Goal: Transaction & Acquisition: Purchase product/service

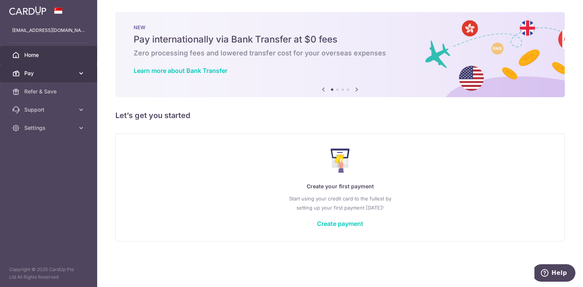
click at [74, 66] on link "Pay" at bounding box center [48, 73] width 97 height 18
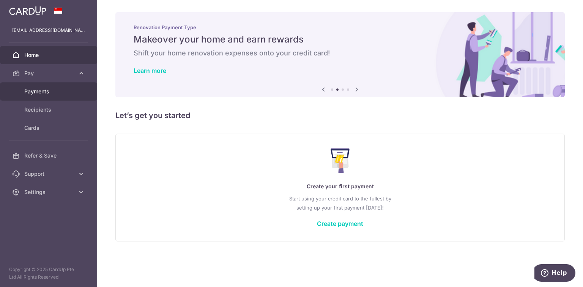
click at [60, 89] on span "Payments" at bounding box center [49, 92] width 50 height 8
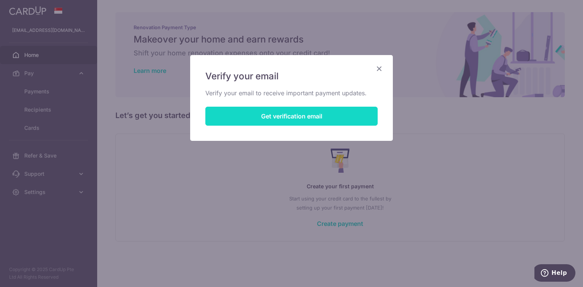
click at [321, 117] on button "Get verification email" at bounding box center [291, 116] width 172 height 19
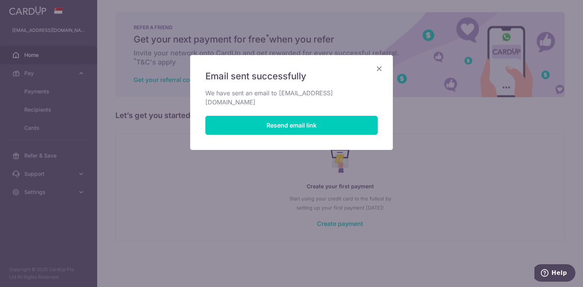
click at [378, 67] on icon "Close" at bounding box center [379, 68] width 9 height 9
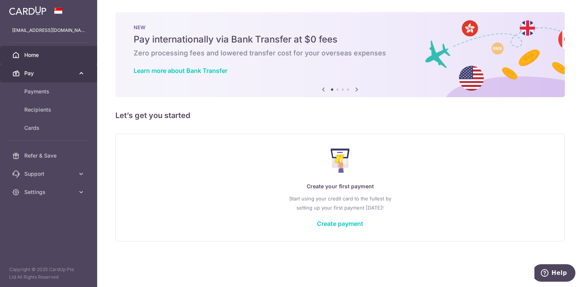
click at [62, 76] on span "Pay" at bounding box center [49, 74] width 50 height 8
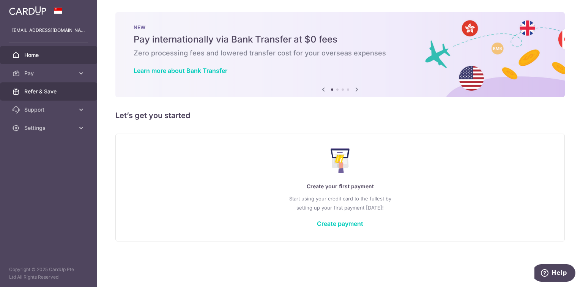
click at [59, 90] on span "Refer & Save" at bounding box center [49, 92] width 50 height 8
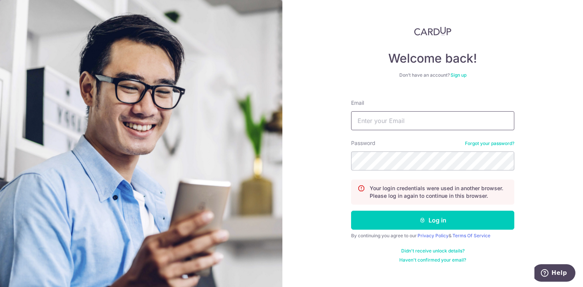
click at [386, 129] on input "Email" at bounding box center [432, 120] width 163 height 19
click at [381, 123] on input "Email" at bounding box center [432, 120] width 163 height 19
type input "joyhoox98@gmail.com"
click at [351, 211] on button "Log in" at bounding box center [432, 220] width 163 height 19
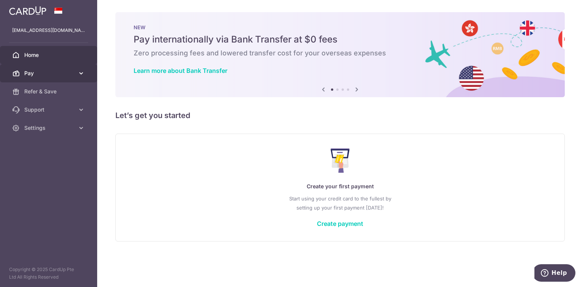
click at [54, 73] on span "Pay" at bounding box center [49, 74] width 50 height 8
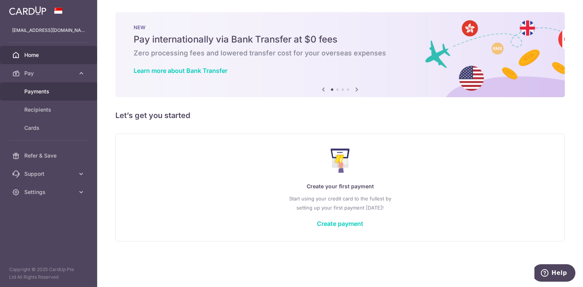
click at [47, 90] on span "Payments" at bounding box center [49, 92] width 50 height 8
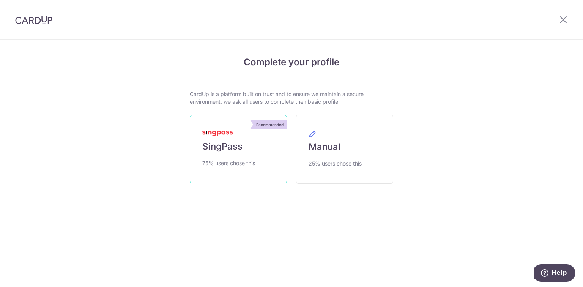
click at [210, 139] on link "Recommended SingPass 75% users chose this" at bounding box center [238, 149] width 97 height 68
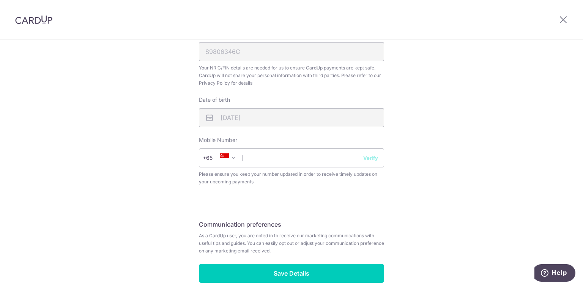
scroll to position [243, 0]
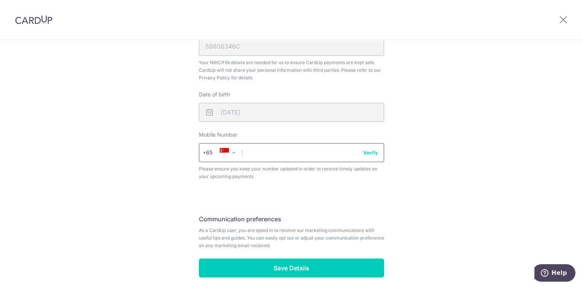
click at [256, 156] on input "text" at bounding box center [291, 152] width 185 height 19
click at [368, 156] on input "96339732" at bounding box center [291, 152] width 185 height 19
type input "96339732"
click at [369, 152] on button "Verify" at bounding box center [371, 153] width 15 height 8
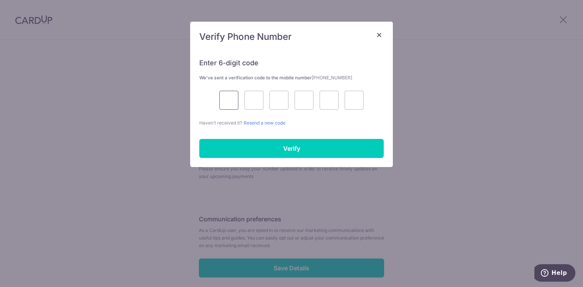
click at [229, 93] on input "text" at bounding box center [229, 100] width 19 height 19
type input "2"
type input "4"
type input "6"
type input "7"
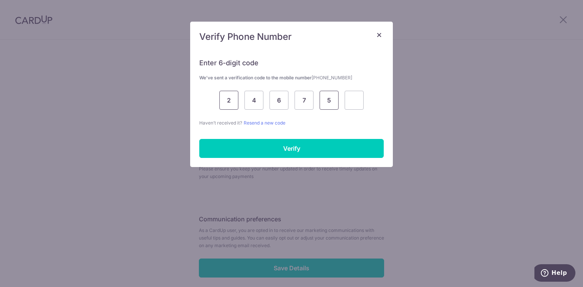
type input "5"
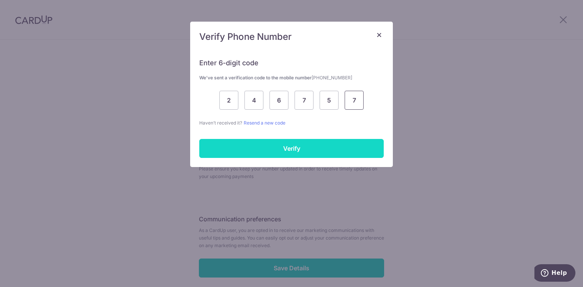
type input "7"
click at [276, 155] on input "Verify" at bounding box center [291, 148] width 185 height 19
click at [275, 153] on input "96339732" at bounding box center [291, 152] width 185 height 19
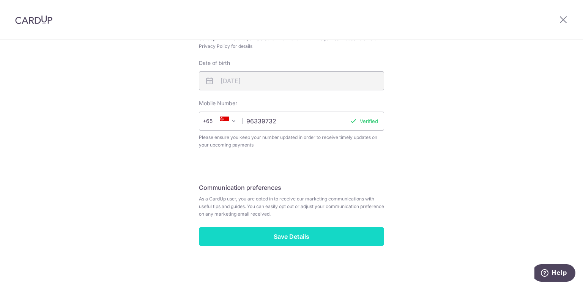
scroll to position [275, 0]
click at [282, 231] on input "Save Details" at bounding box center [291, 236] width 185 height 19
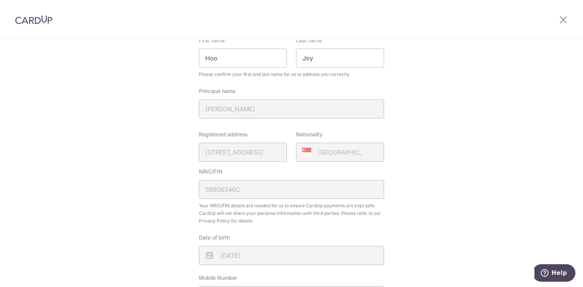
scroll to position [214, 0]
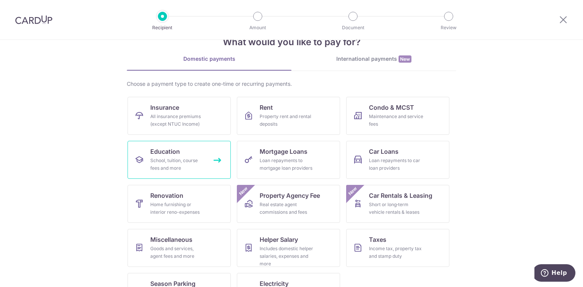
scroll to position [52, 0]
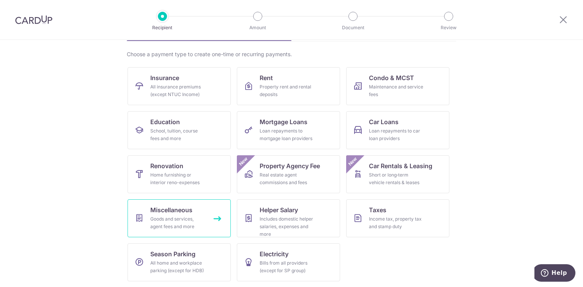
click at [191, 210] on span "Miscellaneous" at bounding box center [171, 209] width 42 height 9
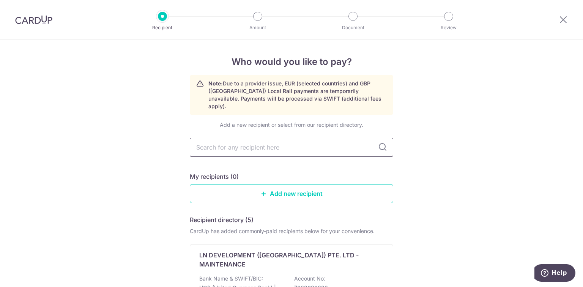
click at [249, 140] on input "text" at bounding box center [292, 147] width 204 height 19
click at [234, 138] on input "text" at bounding box center [292, 147] width 204 height 19
paste input "AdvantEdge Films Pte Ltd"
type input "AdvantEdge Films Pte Ltd"
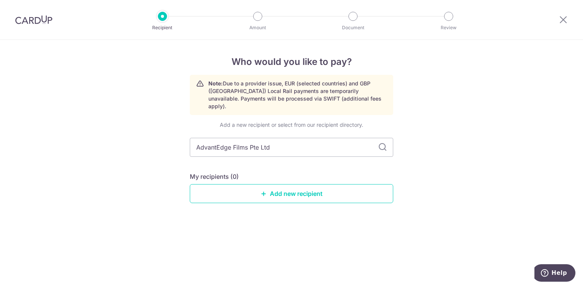
click at [386, 143] on icon at bounding box center [382, 147] width 9 height 9
click at [381, 143] on icon at bounding box center [382, 147] width 9 height 9
click at [365, 140] on input "AdvantEdge Films Pte Ltd" at bounding box center [292, 147] width 204 height 19
type input "AdvantEdge Films Pte Ltd"
click at [302, 189] on link "Add new recipient" at bounding box center [292, 193] width 204 height 19
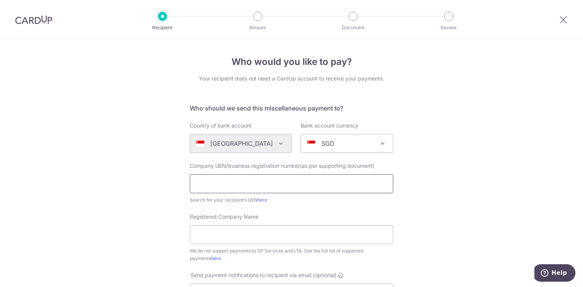
click at [248, 177] on input "text" at bounding box center [292, 183] width 204 height 19
click at [441, 163] on div "Who would you like to pay? Your recipient does not need a CardUp account to rec…" at bounding box center [291, 275] width 583 height 471
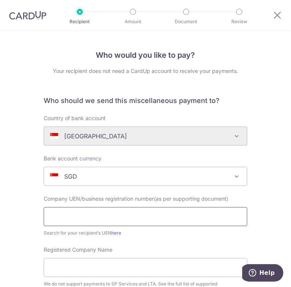
click at [87, 220] on input "text" at bounding box center [146, 216] width 204 height 19
click at [228, 213] on input "text" at bounding box center [146, 216] width 204 height 19
paste input "202501004G"
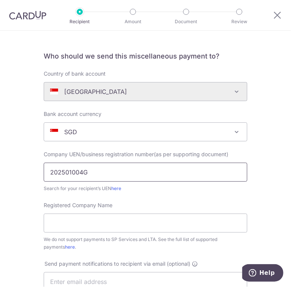
scroll to position [91, 0]
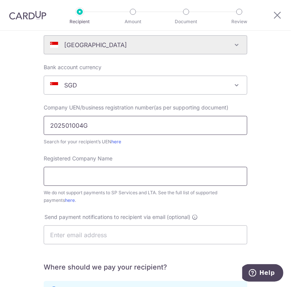
type input "202501004G"
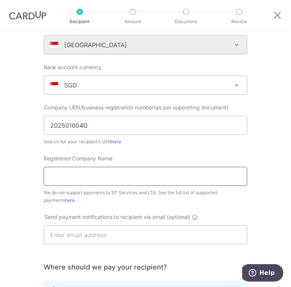
click at [122, 179] on input "Registered Company Name" at bounding box center [146, 176] width 204 height 19
type input "AdvantEdge Films Pte Ltd"
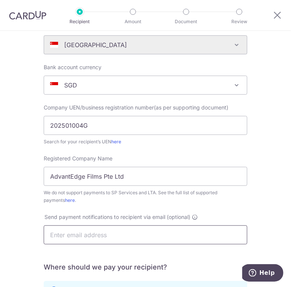
click at [183, 236] on input "text" at bounding box center [146, 234] width 204 height 19
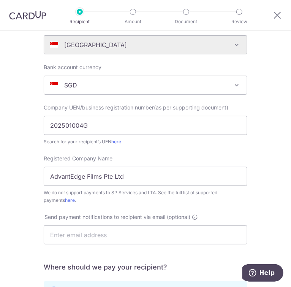
click at [257, 204] on div "Who would you like to pay? Your recipient does not need a CardUp account to rec…" at bounding box center [145, 216] width 291 height 553
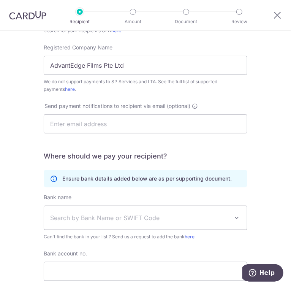
scroll to position [213, 0]
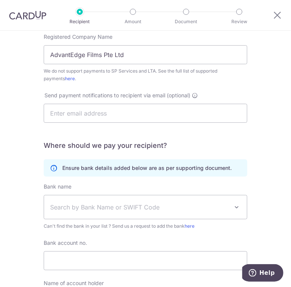
click at [146, 208] on span "Search by Bank Name or SWIFT Code" at bounding box center [139, 206] width 179 height 9
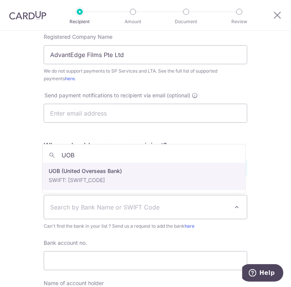
type input "UOB"
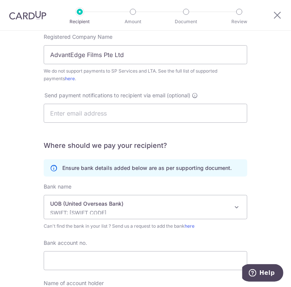
select select "18"
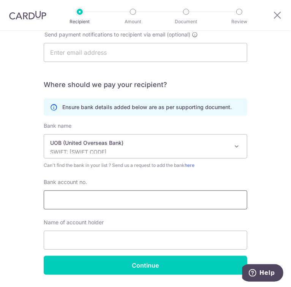
click at [121, 202] on input "Bank account no." at bounding box center [146, 199] width 204 height 19
type input "7183001322"
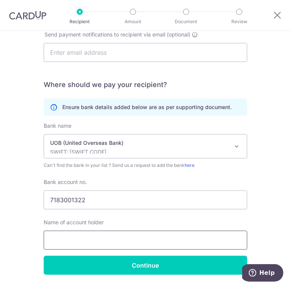
click at [93, 239] on input "text" at bounding box center [146, 240] width 204 height 19
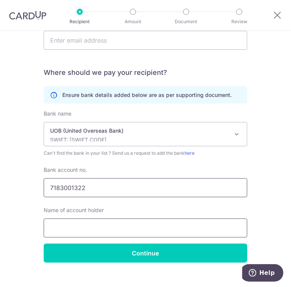
scroll to position [296, 0]
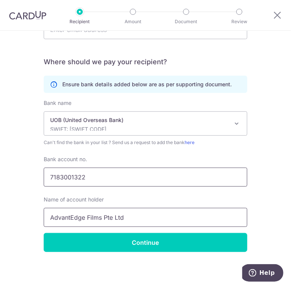
type input "AdvantEdge Films Pte Ltd"
click at [69, 177] on input "7183001322" at bounding box center [146, 177] width 204 height 19
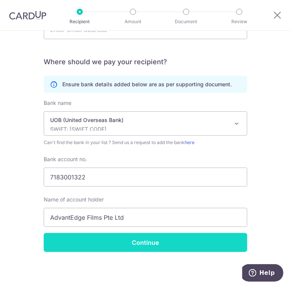
click at [140, 239] on input "Continue" at bounding box center [146, 242] width 204 height 19
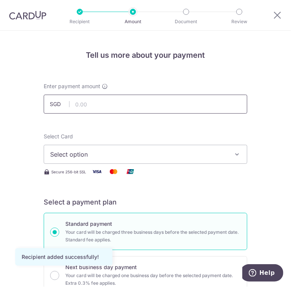
click at [113, 97] on input "text" at bounding box center [146, 104] width 204 height 19
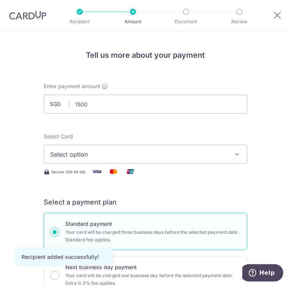
type input "1,500.00"
click at [149, 137] on div "Select Card Select option Add credit card" at bounding box center [146, 148] width 204 height 31
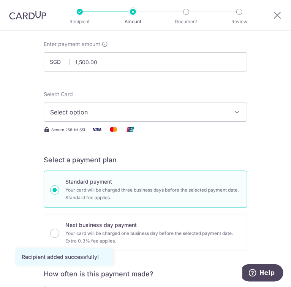
scroll to position [61, 0]
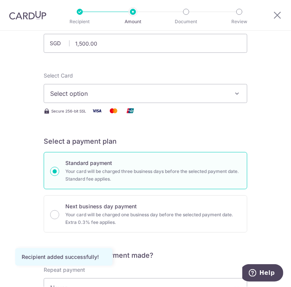
click at [143, 96] on span "Select option" at bounding box center [140, 93] width 180 height 9
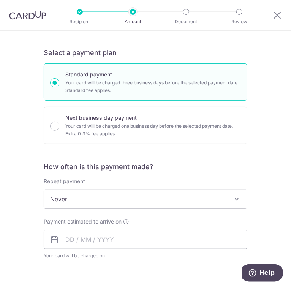
scroll to position [152, 0]
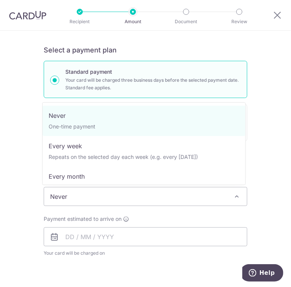
click at [126, 193] on span "Never" at bounding box center [145, 196] width 203 height 18
click at [125, 190] on span "Never" at bounding box center [145, 196] width 203 height 18
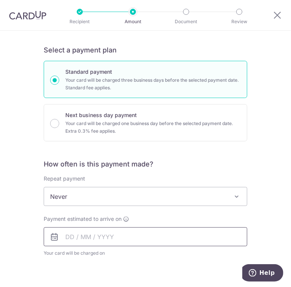
click at [121, 240] on input "text" at bounding box center [146, 236] width 204 height 19
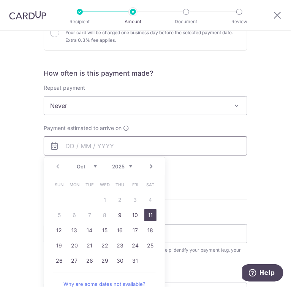
scroll to position [243, 0]
click at [194, 213] on div "Payment reference This will be shown on your recipient’s bank statement to help…" at bounding box center [146, 236] width 204 height 49
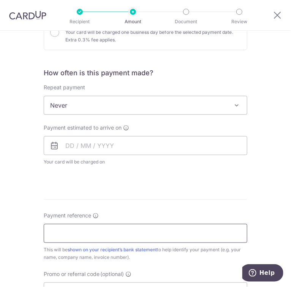
click at [165, 229] on input "Payment reference" at bounding box center [146, 233] width 204 height 19
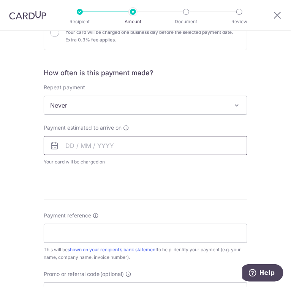
click at [164, 149] on input "text" at bounding box center [146, 145] width 204 height 19
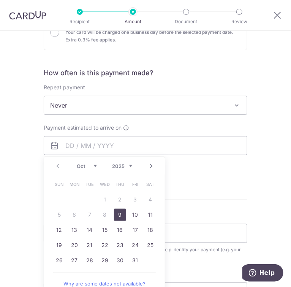
click at [120, 215] on link "9" at bounding box center [120, 215] width 12 height 12
type input "[DATE]"
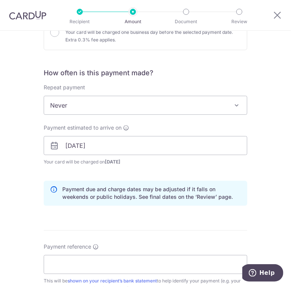
click at [242, 215] on form "Enter payment amount SGD 1,500.00 1500.00 Recipient added successfully! Select …" at bounding box center [146, 152] width 204 height 627
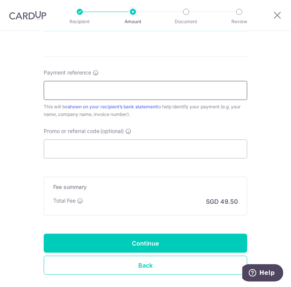
scroll to position [425, 0]
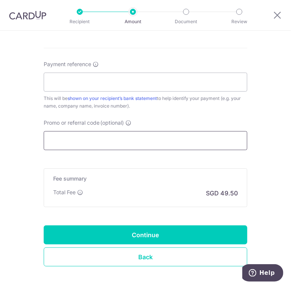
click at [146, 141] on input "Promo or referral code (optional)" at bounding box center [146, 140] width 204 height 19
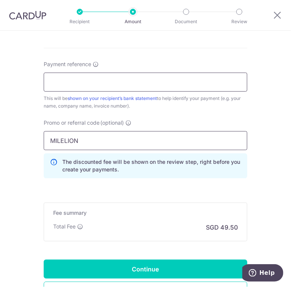
type input "MILELION"
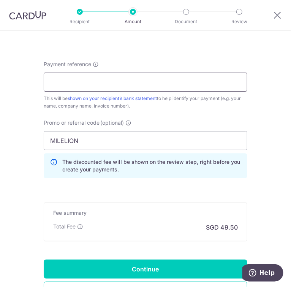
click at [74, 82] on input "Payment reference" at bounding box center [146, 82] width 204 height 19
type input "0517 V3"
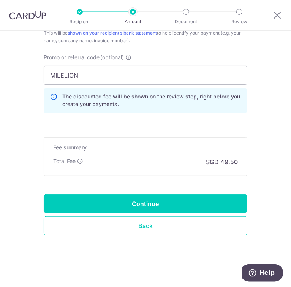
scroll to position [492, 0]
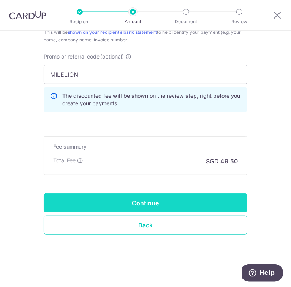
click at [156, 201] on input "Continue" at bounding box center [146, 202] width 204 height 19
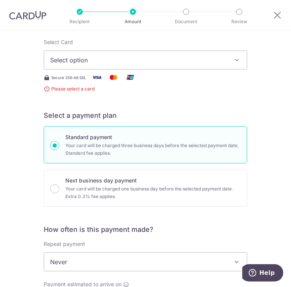
scroll to position [57, 0]
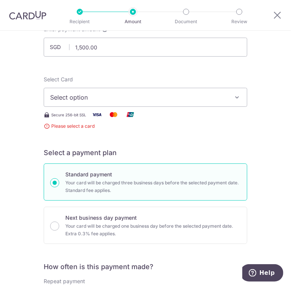
click at [99, 98] on span "Select option" at bounding box center [140, 97] width 180 height 9
click at [94, 119] on span "Add credit card" at bounding box center [152, 122] width 177 height 8
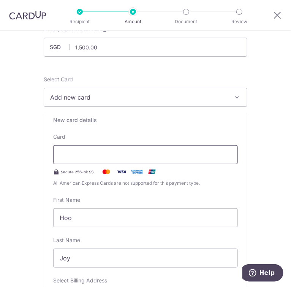
click at [94, 161] on div at bounding box center [145, 154] width 185 height 19
click at [240, 178] on div "New card details Card Secure 256-bit SSL All American Express Cards are not sup…" at bounding box center [146, 235] width 204 height 245
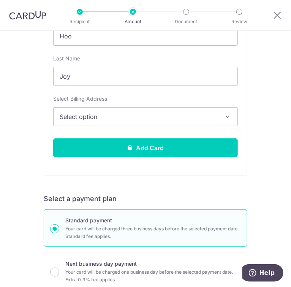
scroll to position [210, 0]
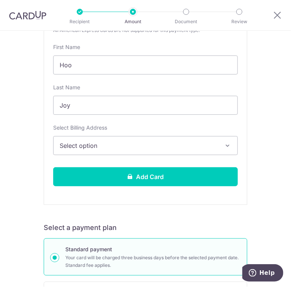
click at [134, 144] on span "Select option" at bounding box center [140, 145] width 161 height 9
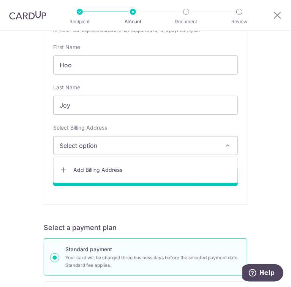
click at [114, 168] on span "Add Billing Address" at bounding box center [152, 170] width 158 height 8
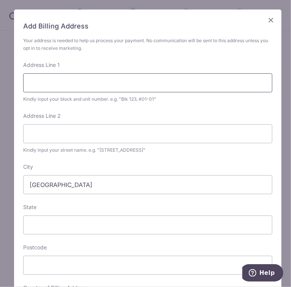
click at [115, 79] on input "Address Line 1" at bounding box center [147, 82] width 249 height 19
type input "Jurong East Street 31, #04-220"
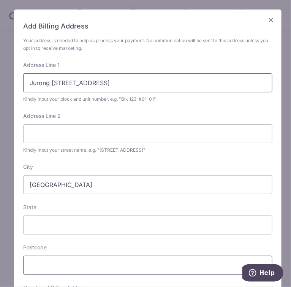
type input "600322"
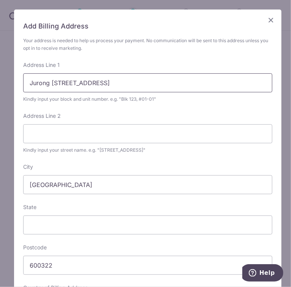
scroll to position [77, 0]
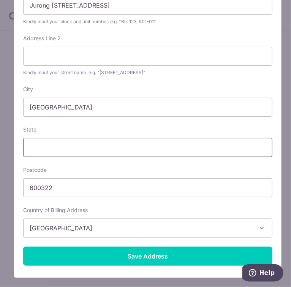
click at [114, 144] on input "State" at bounding box center [147, 147] width 249 height 19
type input "[GEOGRAPHIC_DATA]"
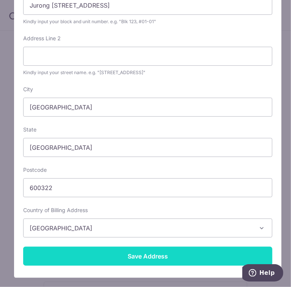
click at [111, 252] on input "Save Address" at bounding box center [147, 256] width 249 height 19
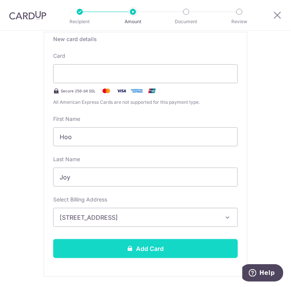
scroll to position [149, 0]
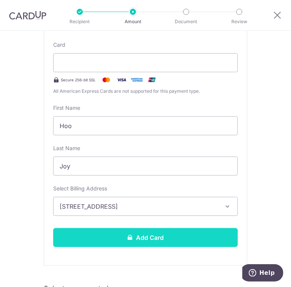
click at [140, 235] on button "Add Card" at bounding box center [145, 237] width 185 height 19
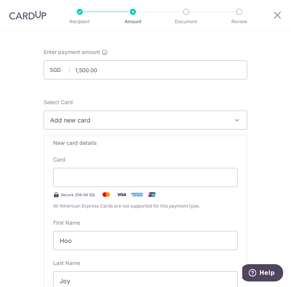
scroll to position [27, 0]
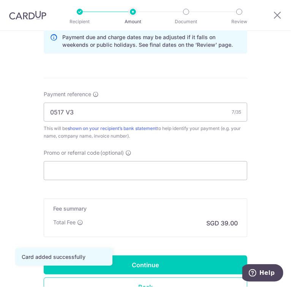
scroll to position [425, 0]
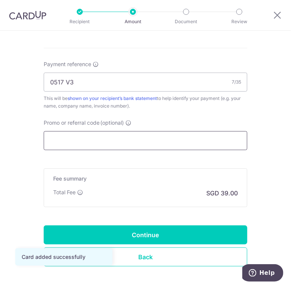
click at [127, 141] on input "Promo or referral code (optional)" at bounding box center [146, 140] width 204 height 19
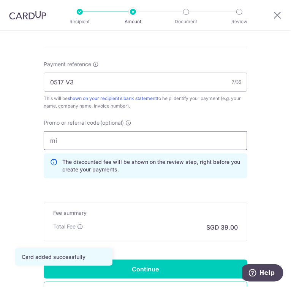
type input "m"
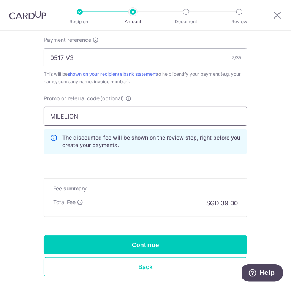
scroll to position [486, 0]
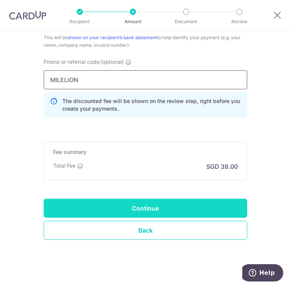
type input "MILELION"
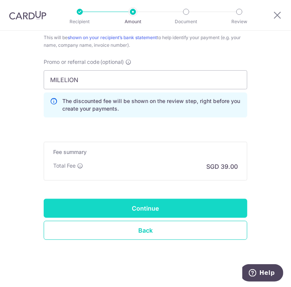
click at [153, 203] on input "Continue" at bounding box center [146, 208] width 204 height 19
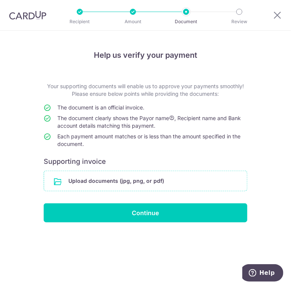
click at [156, 184] on input "file" at bounding box center [145, 181] width 203 height 20
click at [134, 184] on input "file" at bounding box center [145, 181] width 203 height 20
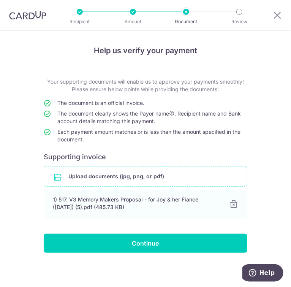
scroll to position [6, 0]
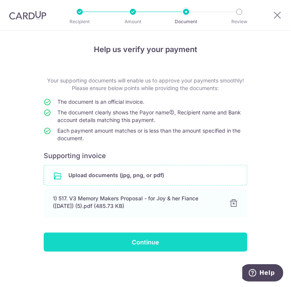
click at [202, 242] on input "Continue" at bounding box center [146, 241] width 204 height 19
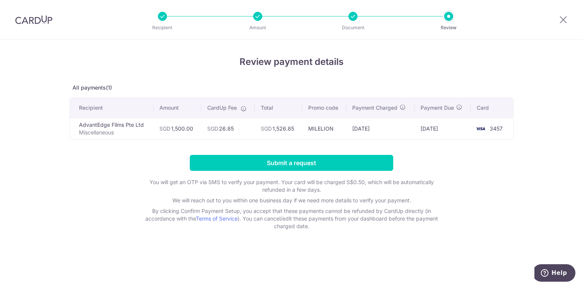
drag, startPoint x: 317, startPoint y: 128, endPoint x: 412, endPoint y: 126, distance: 94.6
click at [291, 126] on tr "AdvantEdge Films Pte Ltd Miscellaneous SGD 1,500.00 SGD 26.85 SGD 1,526.85 MILE…" at bounding box center [292, 129] width 444 height 22
click at [291, 126] on td "06/10/2025" at bounding box center [380, 129] width 68 height 22
drag, startPoint x: 448, startPoint y: 128, endPoint x: 492, endPoint y: 128, distance: 43.7
click at [291, 128] on tr "AdvantEdge Films Pte Ltd Miscellaneous SGD 1,500.00 SGD 26.85 SGD 1,526.85 MILE…" at bounding box center [292, 129] width 444 height 22
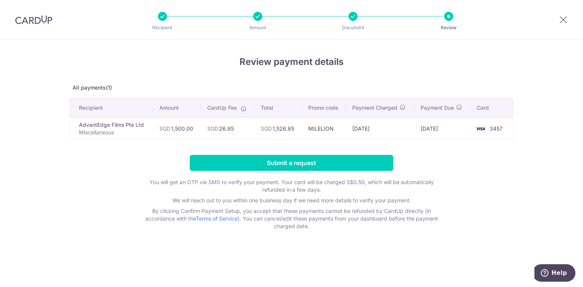
click at [291, 128] on td "3457" at bounding box center [492, 129] width 43 height 22
click at [291, 15] on icon at bounding box center [563, 19] width 9 height 9
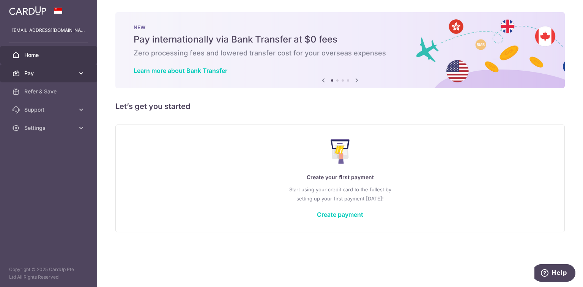
click at [46, 80] on link "Pay" at bounding box center [48, 73] width 97 height 18
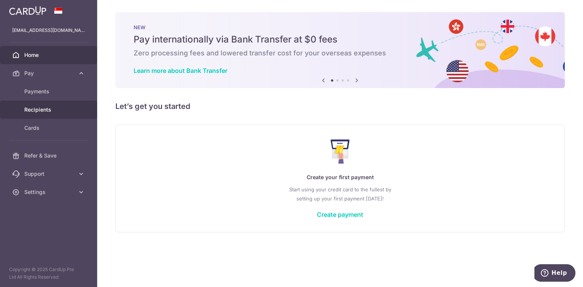
click at [36, 108] on span "Recipients" at bounding box center [49, 110] width 50 height 8
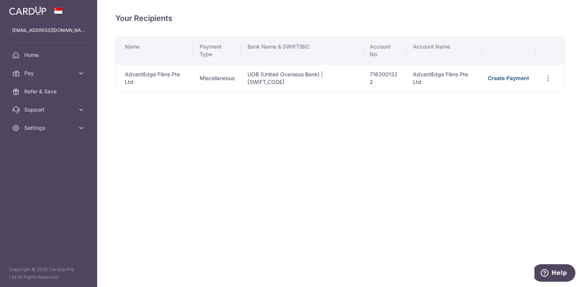
click at [506, 77] on link "Create Payment" at bounding box center [508, 78] width 41 height 6
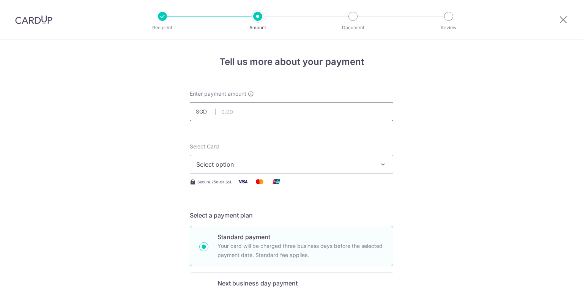
drag, startPoint x: 0, startPoint y: 0, endPoint x: 292, endPoint y: 109, distance: 312.0
click at [292, 109] on input "text" at bounding box center [292, 111] width 204 height 19
type input "1,500.00"
click at [326, 173] on button "Select option" at bounding box center [292, 164] width 204 height 19
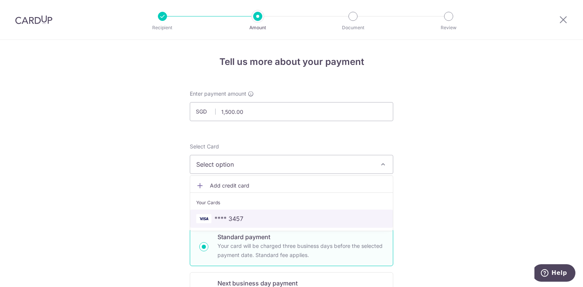
click at [234, 220] on span "**** 3457" at bounding box center [229, 218] width 29 height 9
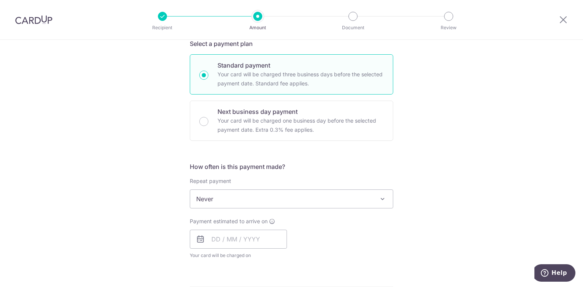
scroll to position [182, 0]
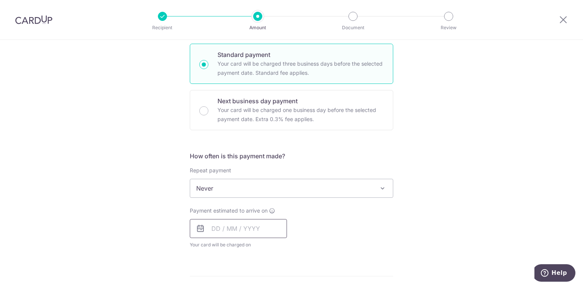
click at [239, 229] on input "text" at bounding box center [238, 228] width 97 height 19
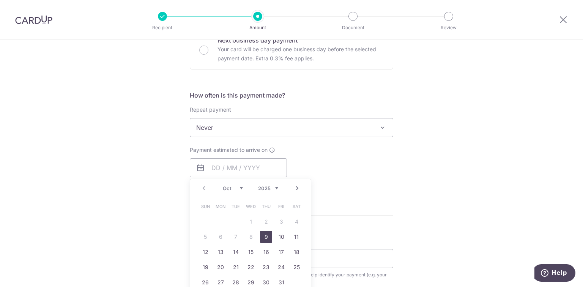
click at [265, 237] on link "9" at bounding box center [266, 237] width 12 height 12
type input "09/10/2025"
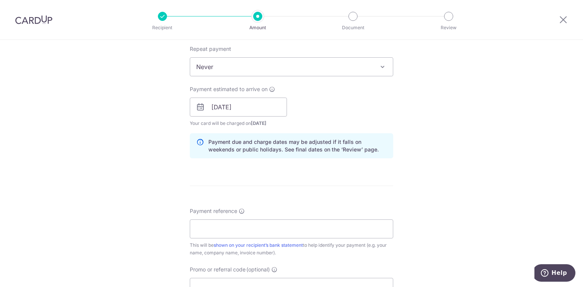
click at [441, 212] on div "Tell us more about your payment Enter payment amount SGD 1,500.00 1500.00 Selec…" at bounding box center [291, 95] width 583 height 718
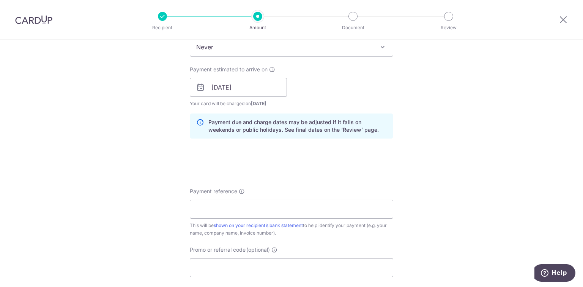
scroll to position [304, 0]
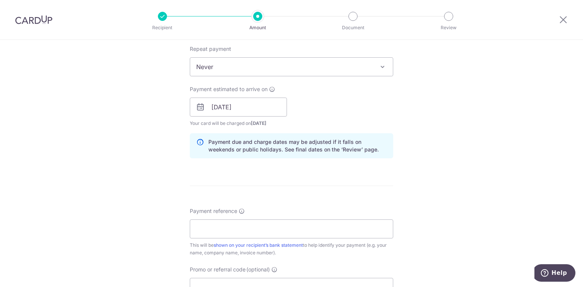
click at [248, 169] on form "Enter payment amount SGD 1,500.00 1500.00 Select Card **** 3457 Add credit card…" at bounding box center [292, 102] width 204 height 632
click at [248, 224] on input "Payment reference" at bounding box center [292, 229] width 204 height 19
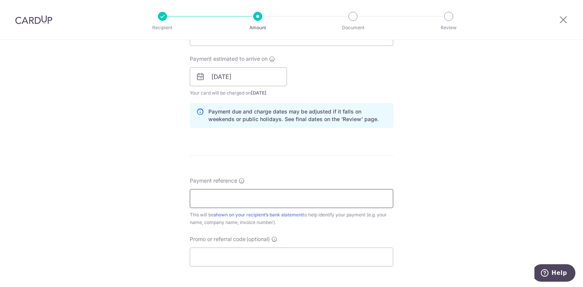
type input "Invoice 0517 V3"
click at [230, 255] on input "Promo or referral code (optional)" at bounding box center [292, 257] width 204 height 19
paste input "WENMINC518"
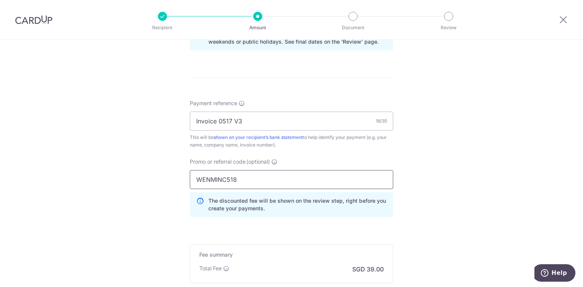
scroll to position [486, 0]
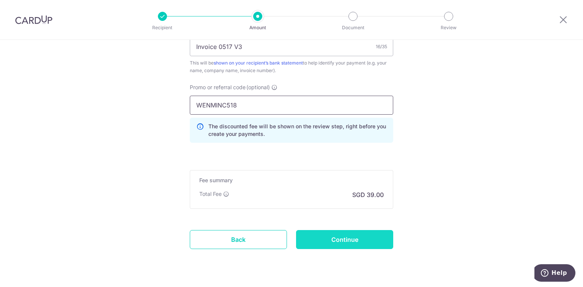
type input "WENMINC518"
click at [321, 233] on input "Continue" at bounding box center [344, 239] width 97 height 19
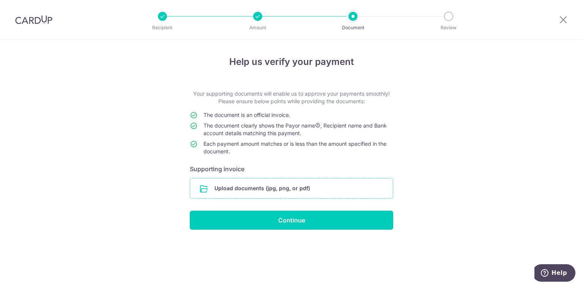
click at [271, 193] on input "file" at bounding box center [291, 189] width 203 height 20
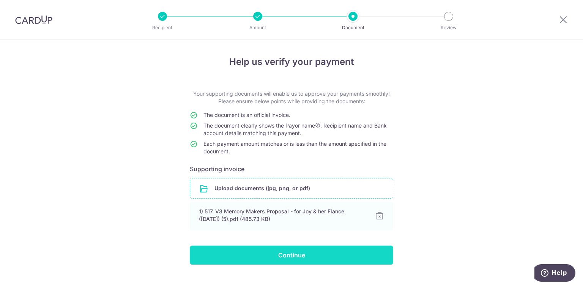
click at [292, 260] on input "Continue" at bounding box center [292, 255] width 204 height 19
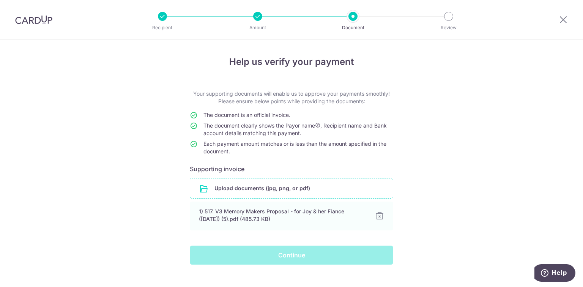
scroll to position [13, 0]
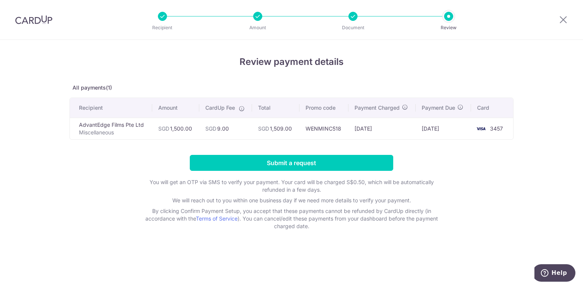
click at [501, 172] on form "Submit a request You will get an OTP via SMS to verify your payment. Your card …" at bounding box center [292, 192] width 444 height 75
click at [43, 17] on img at bounding box center [33, 19] width 37 height 9
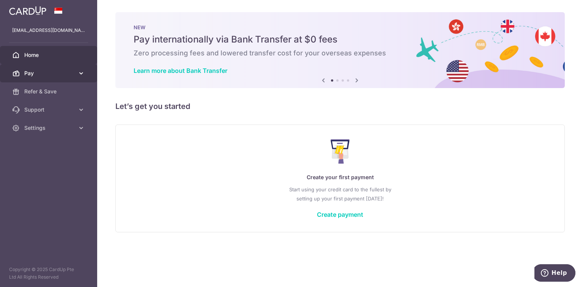
click at [67, 75] on span "Pay" at bounding box center [49, 74] width 50 height 8
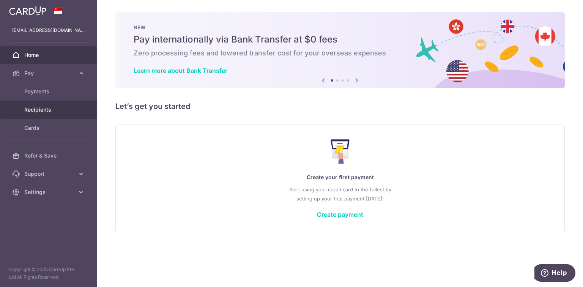
click at [39, 113] on span "Recipients" at bounding box center [49, 110] width 50 height 8
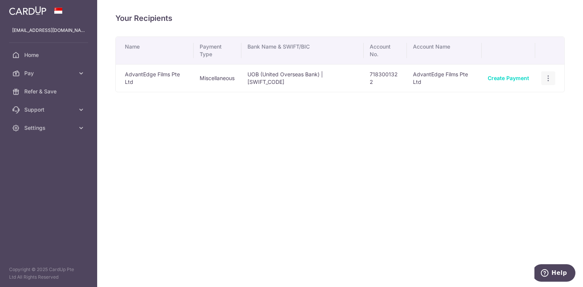
click at [545, 76] on icon "button" at bounding box center [549, 78] width 8 height 8
click at [512, 97] on span "View/Edit" at bounding box center [524, 99] width 52 height 9
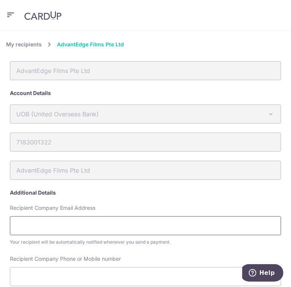
click at [58, 227] on input "Recipient Company Email Address" at bounding box center [145, 225] width 271 height 19
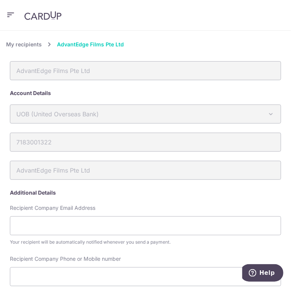
click at [188, 194] on div "Additional Details" at bounding box center [145, 193] width 271 height 8
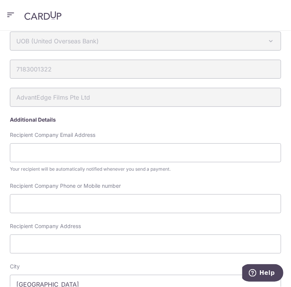
scroll to position [91, 0]
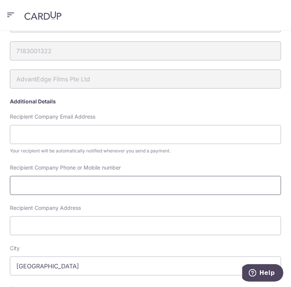
click at [188, 185] on input "Recipient Company Phone or Mobile number" at bounding box center [145, 185] width 271 height 19
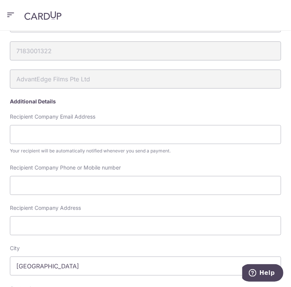
click at [193, 155] on div "Recipient Company Email Address Your recipient will be automatically notified w…" at bounding box center [145, 138] width 279 height 51
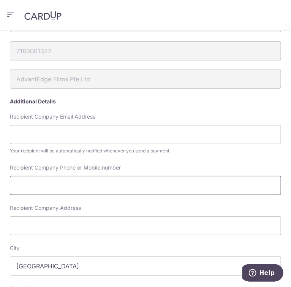
click at [75, 176] on input "Recipient Company Phone or Mobile number" at bounding box center [145, 185] width 271 height 19
paste input "8752 5746"
click at [33, 186] on input "8752 5746" at bounding box center [145, 185] width 271 height 19
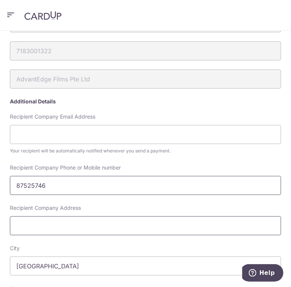
type input "87525746"
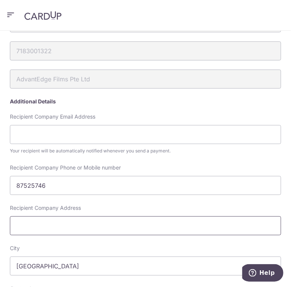
click at [68, 229] on input "Recipient Company Address" at bounding box center [145, 225] width 271 height 19
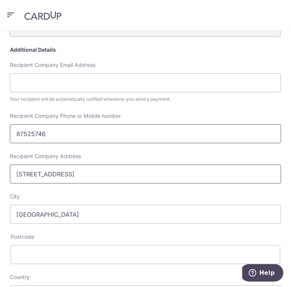
scroll to position [152, 0]
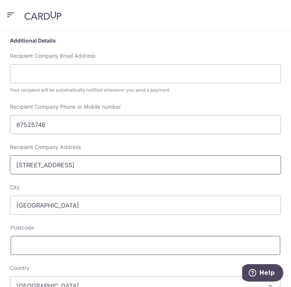
type input "301 Serangoon Avenue 2, #01-330"
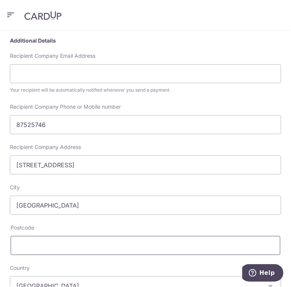
click at [96, 243] on input "text" at bounding box center [146, 245] width 270 height 19
type input "550301"
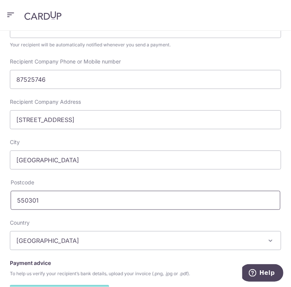
scroll to position [273, 0]
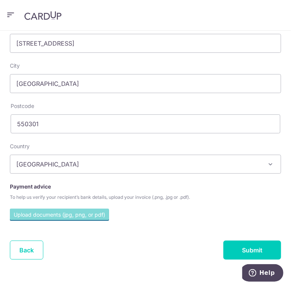
click at [226, 195] on div "To help us verify your recipient’s bank details, upload your invoice (.png, .jp…" at bounding box center [145, 197] width 271 height 8
click at [94, 212] on input "file" at bounding box center [59, 214] width 99 height 11
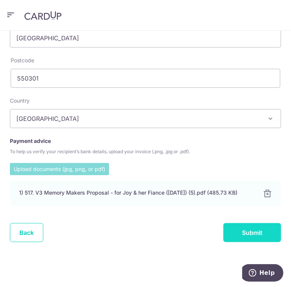
scroll to position [322, 0]
click at [259, 234] on input "Submit" at bounding box center [252, 232] width 58 height 19
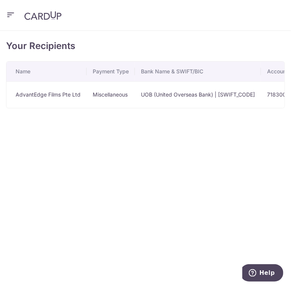
scroll to position [0, 182]
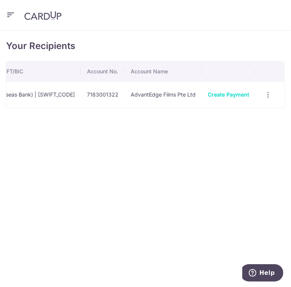
click at [237, 90] on td "Create Payment" at bounding box center [229, 94] width 54 height 27
click at [239, 93] on link "Create Payment" at bounding box center [228, 94] width 41 height 6
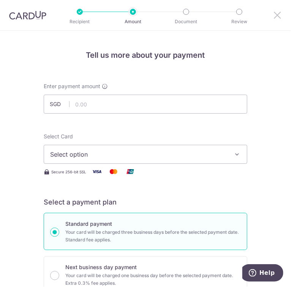
click at [273, 14] on icon at bounding box center [277, 14] width 9 height 9
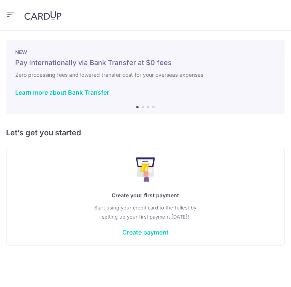
click at [152, 230] on link "Create payment" at bounding box center [145, 232] width 46 height 8
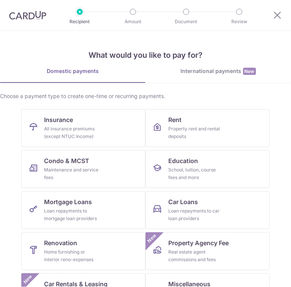
click at [18, 17] on img at bounding box center [27, 15] width 37 height 9
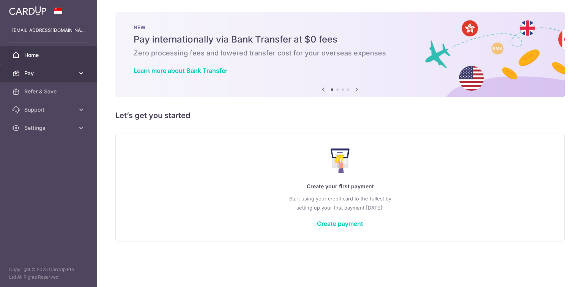
click at [55, 75] on span "Pay" at bounding box center [49, 74] width 50 height 8
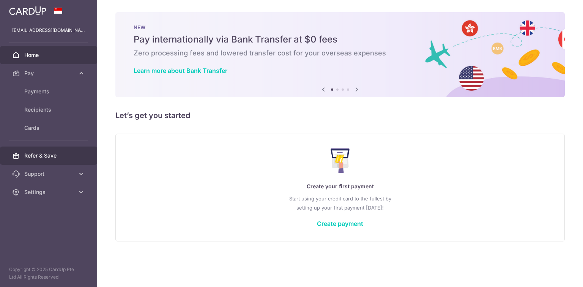
click at [50, 160] on link "Refer & Save" at bounding box center [48, 156] width 97 height 18
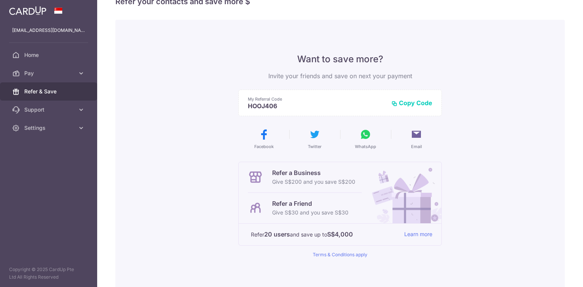
scroll to position [30, 0]
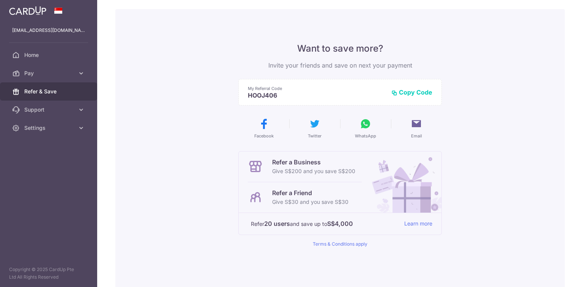
drag, startPoint x: 289, startPoint y: 193, endPoint x: 348, endPoint y: 202, distance: 60.0
click at [291, 202] on div "Refer a Friend Give S$30 and you save S$30" at bounding box center [305, 197] width 114 height 30
drag, startPoint x: 348, startPoint y: 202, endPoint x: 264, endPoint y: 191, distance: 85.0
click at [264, 191] on div "Refer a Friend Give S$30 and you save S$30" at bounding box center [305, 197] width 114 height 30
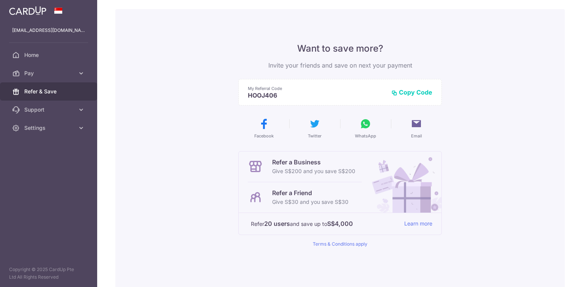
click at [264, 191] on div "Refer a Friend Give S$30 and you save S$30" at bounding box center [305, 197] width 114 height 30
click at [291, 223] on link "Learn more" at bounding box center [419, 223] width 28 height 9
click at [68, 63] on link "Home" at bounding box center [48, 55] width 97 height 18
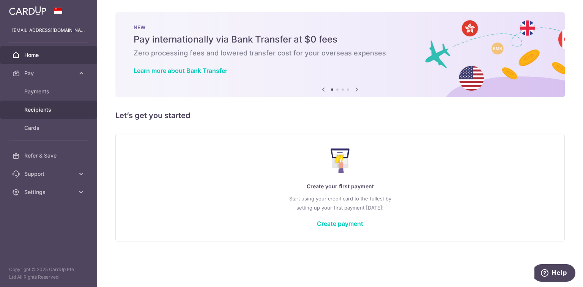
click at [44, 108] on span "Recipients" at bounding box center [49, 110] width 50 height 8
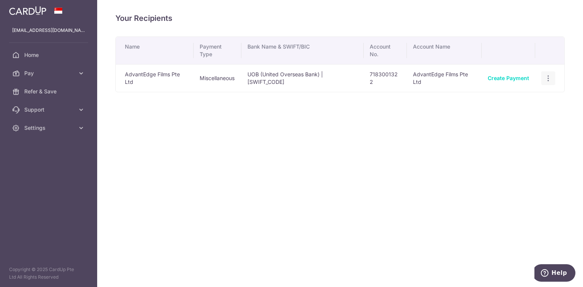
click at [544, 78] on div "View/Edit Linked Payments" at bounding box center [549, 78] width 14 height 14
click at [546, 79] on icon "button" at bounding box center [549, 78] width 8 height 8
click at [522, 97] on span "View/Edit" at bounding box center [524, 99] width 52 height 9
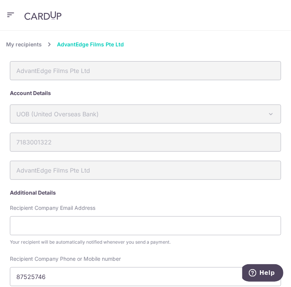
click at [37, 44] on link "My recipients" at bounding box center [24, 44] width 36 height 9
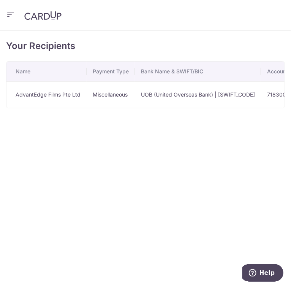
scroll to position [0, 182]
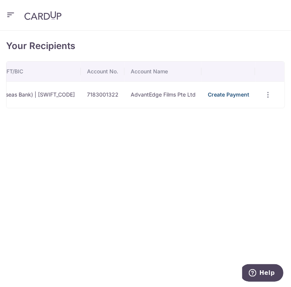
click at [239, 93] on link "Create Payment" at bounding box center [228, 94] width 41 height 6
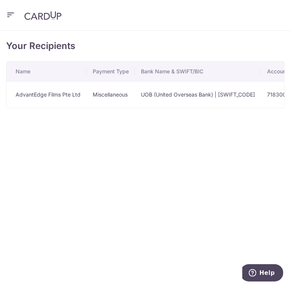
scroll to position [0, 182]
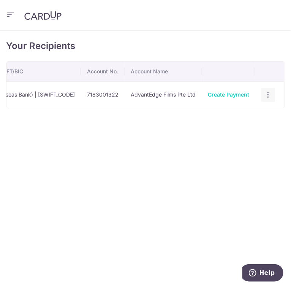
click at [269, 92] on icon "button" at bounding box center [268, 95] width 8 height 8
click at [252, 113] on link "View/Edit" at bounding box center [235, 119] width 79 height 18
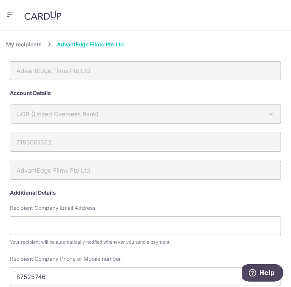
click at [27, 43] on link "My recipients" at bounding box center [24, 44] width 36 height 9
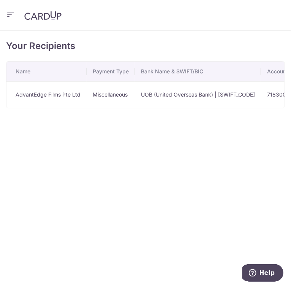
scroll to position [0, 147]
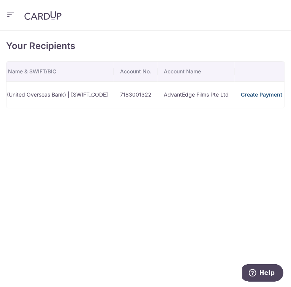
click at [259, 96] on link "Create Payment" at bounding box center [261, 94] width 41 height 6
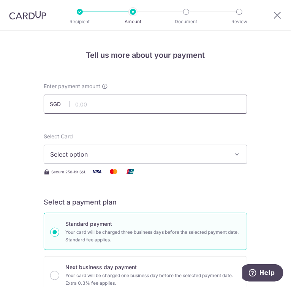
click at [122, 104] on input "text" at bounding box center [146, 104] width 204 height 19
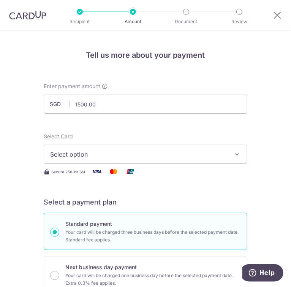
type input "1,500.00"
click at [175, 150] on span "Select option" at bounding box center [140, 154] width 180 height 9
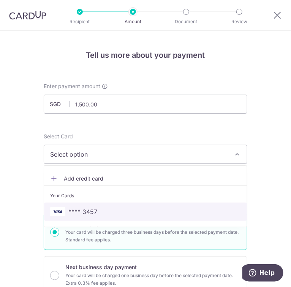
click at [89, 207] on span "**** 3457" at bounding box center [82, 211] width 29 height 9
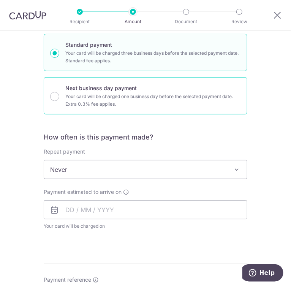
scroll to position [182, 0]
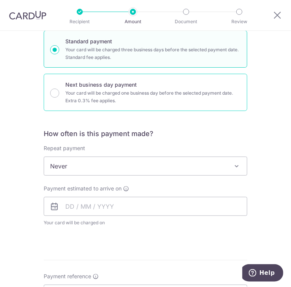
click at [97, 162] on span "Never" at bounding box center [145, 166] width 203 height 18
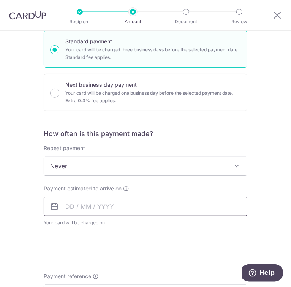
click at [103, 205] on input "text" at bounding box center [146, 206] width 204 height 19
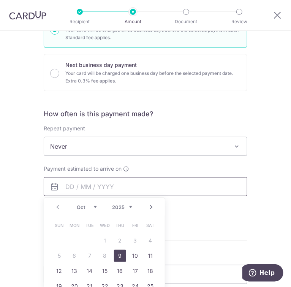
scroll to position [243, 0]
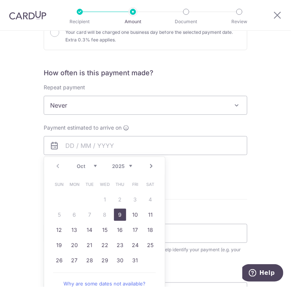
drag, startPoint x: 115, startPoint y: 214, endPoint x: 194, endPoint y: 188, distance: 82.9
click at [115, 214] on link "9" at bounding box center [120, 215] width 12 height 12
type input "09/10/2025"
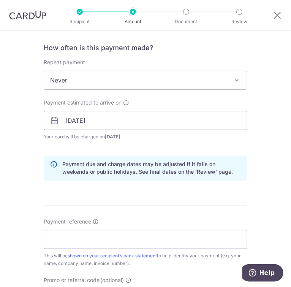
scroll to position [334, 0]
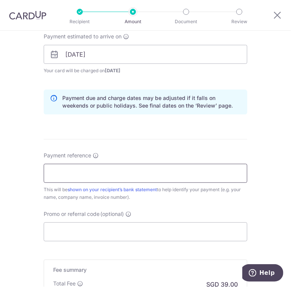
click at [125, 178] on input "Payment reference" at bounding box center [146, 173] width 204 height 19
type input "0517 V3"
click at [79, 179] on input "0517 V3" at bounding box center [146, 173] width 204 height 19
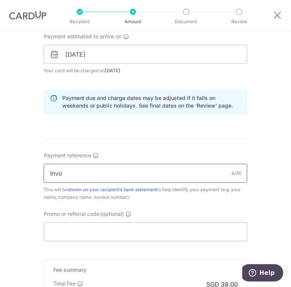
type input "Invoice 0517 V3"
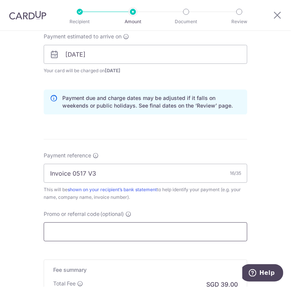
click at [87, 229] on input "Promo or referral code (optional)" at bounding box center [146, 231] width 204 height 19
paste input "WENMINC518"
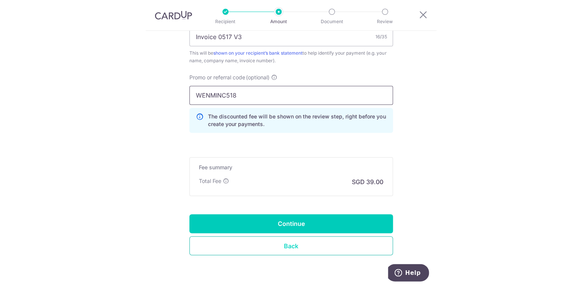
scroll to position [492, 0]
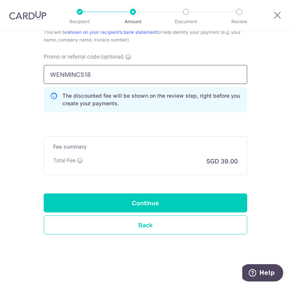
type input "WENMINC518"
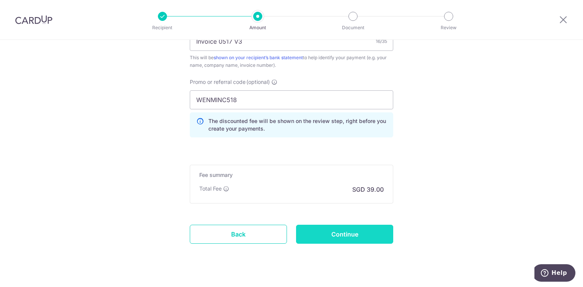
click at [291, 233] on input "Continue" at bounding box center [344, 234] width 97 height 19
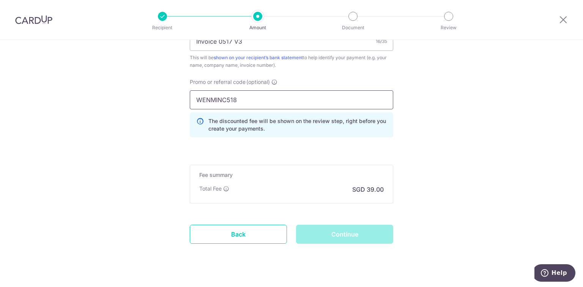
scroll to position [387, 0]
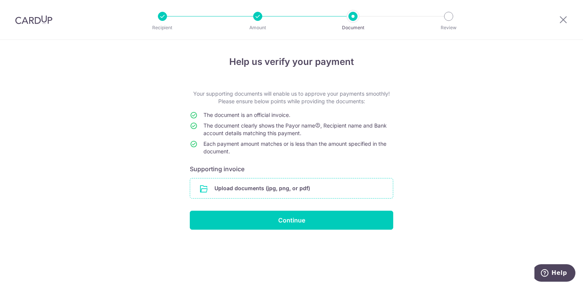
click at [304, 190] on input "file" at bounding box center [291, 189] width 203 height 20
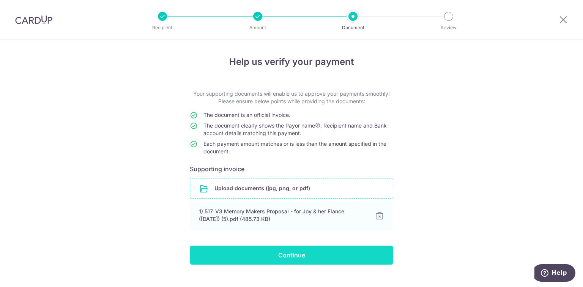
click at [272, 252] on input "Continue" at bounding box center [292, 255] width 204 height 19
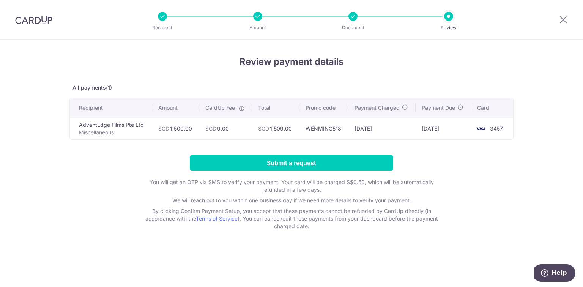
drag, startPoint x: 159, startPoint y: 129, endPoint x: 434, endPoint y: 128, distance: 275.0
click at [434, 128] on tr "AdvantEdge Films Pte Ltd Miscellaneous SGD 1,500.00 SGD 9.00 SGD 1,509.00 WENMI…" at bounding box center [292, 129] width 444 height 22
click at [434, 128] on td "[DATE]" at bounding box center [443, 129] width 55 height 22
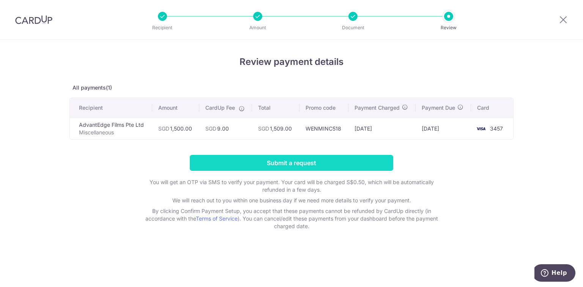
click at [358, 160] on input "Submit a request" at bounding box center [292, 163] width 204 height 16
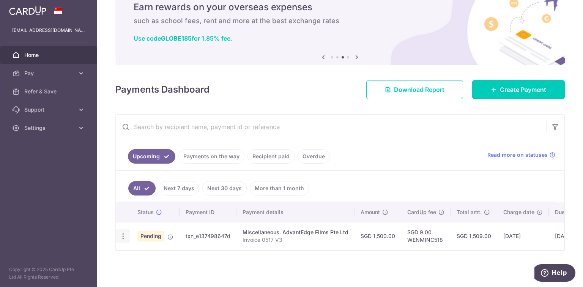
click at [123, 234] on icon "button" at bounding box center [123, 236] width 8 height 8
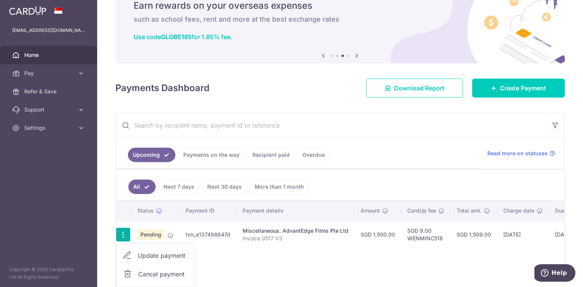
click at [257, 240] on p "Invoice 0517 V3" at bounding box center [296, 239] width 106 height 8
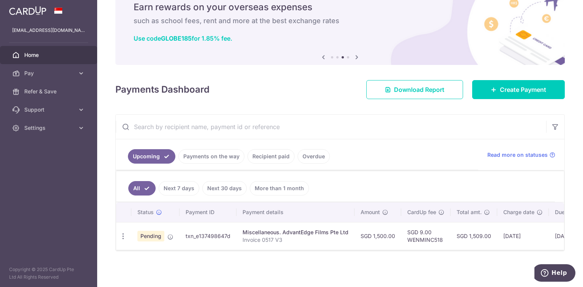
scroll to position [0, 82]
